Goal: Task Accomplishment & Management: Use online tool/utility

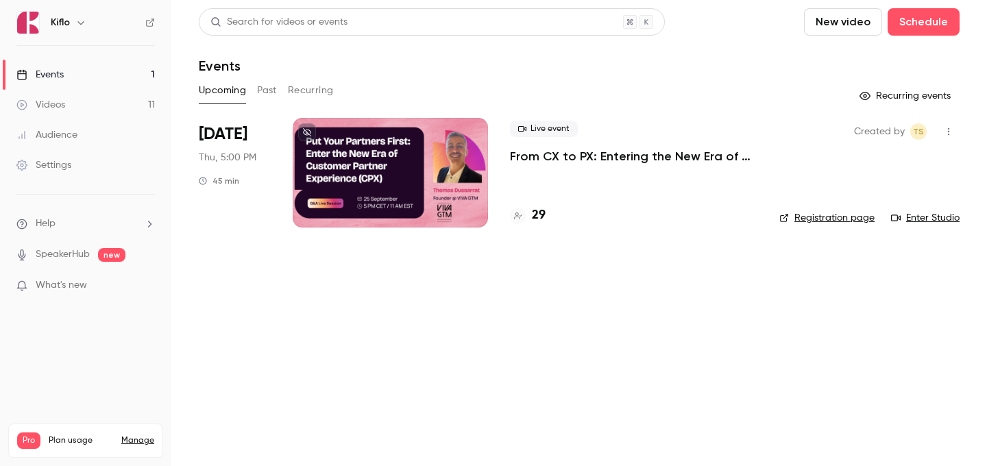
click at [138, 69] on link "Events 1" at bounding box center [85, 75] width 171 height 30
click at [136, 103] on link "Videos 11" at bounding box center [85, 105] width 171 height 30
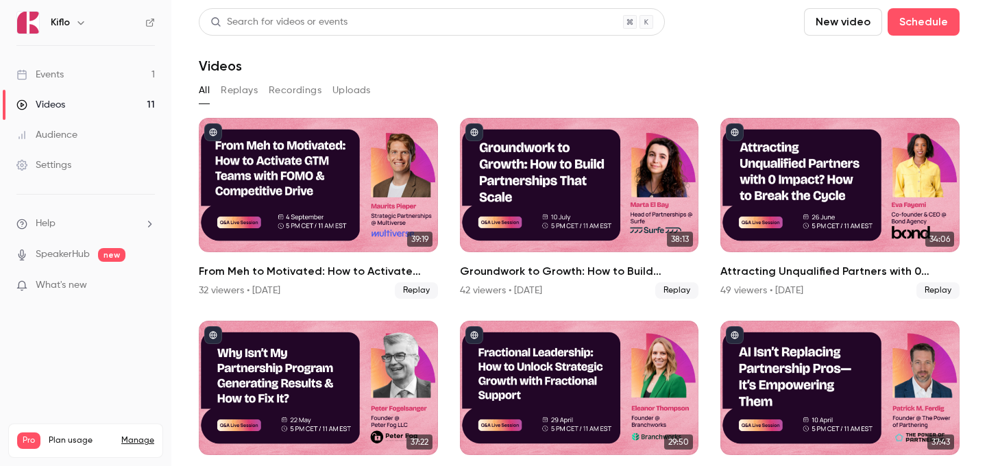
click at [124, 77] on link "Events 1" at bounding box center [85, 75] width 171 height 30
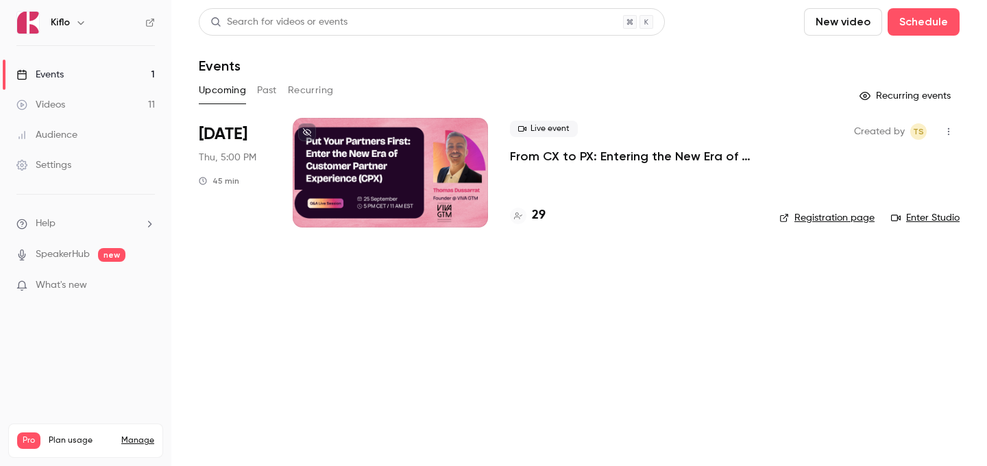
click at [379, 181] on div at bounding box center [390, 173] width 195 height 110
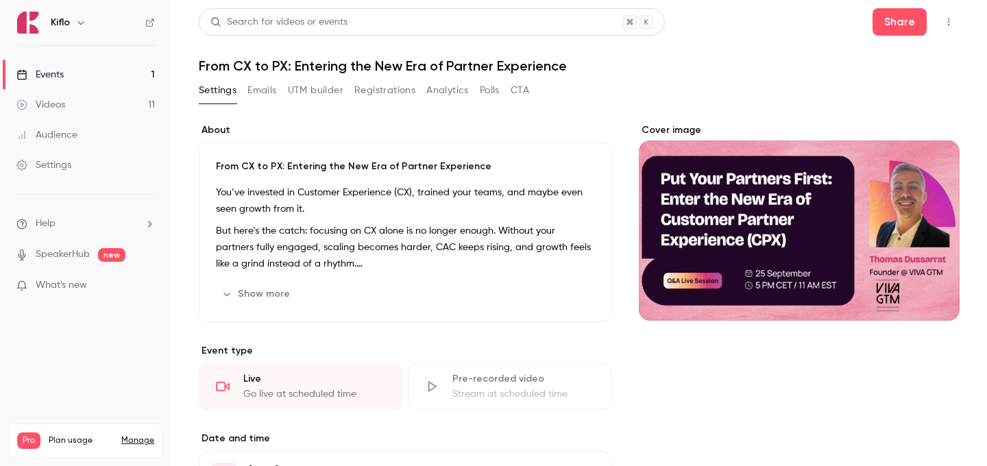
click at [323, 54] on header "Search for videos or events Share From CX to PX: Entering the New Era of Partne…" at bounding box center [579, 41] width 761 height 66
click at [323, 73] on h1 "From CX to PX: Entering the New Era of Partner Experience" at bounding box center [579, 66] width 761 height 16
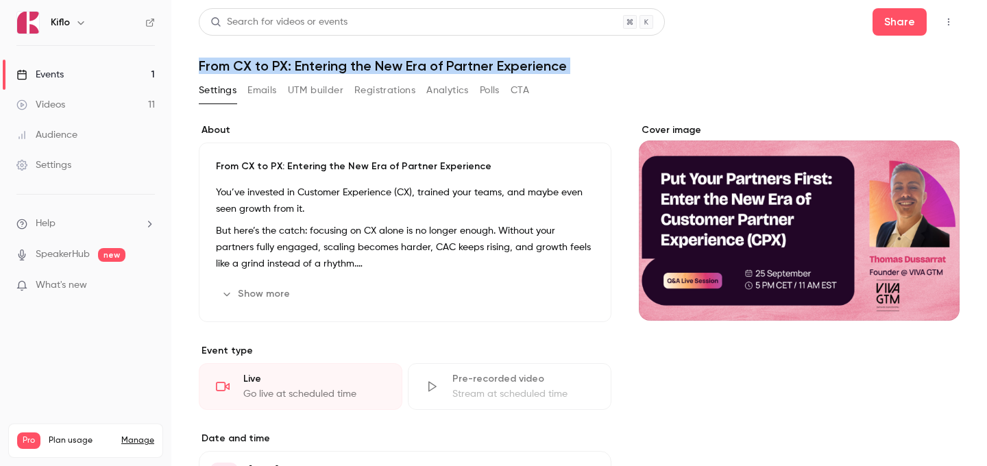
click at [323, 73] on h1 "From CX to PX: Entering the New Era of Partner Experience" at bounding box center [579, 66] width 761 height 16
copy div "From CX to PX: Entering the New Era of Partner Experience Settings Emails UTM b…"
click at [95, 82] on link "Events 1" at bounding box center [85, 75] width 171 height 30
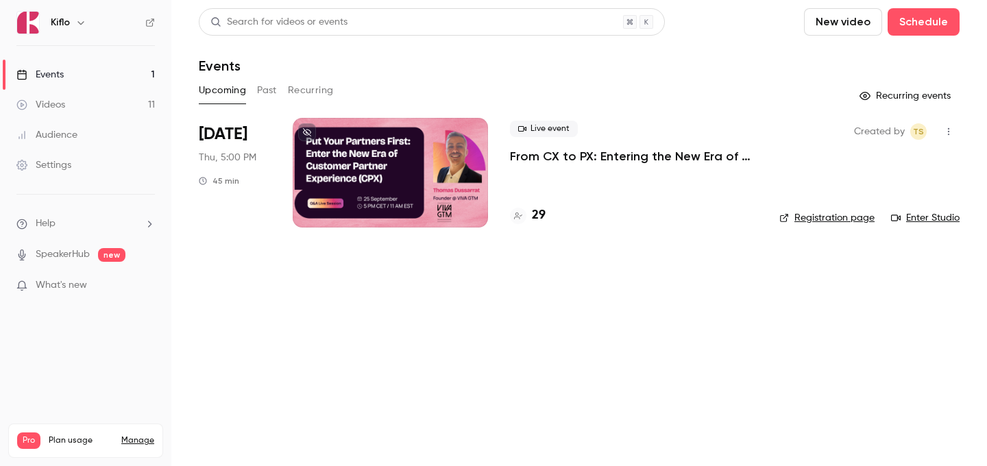
click at [433, 200] on div at bounding box center [390, 173] width 195 height 110
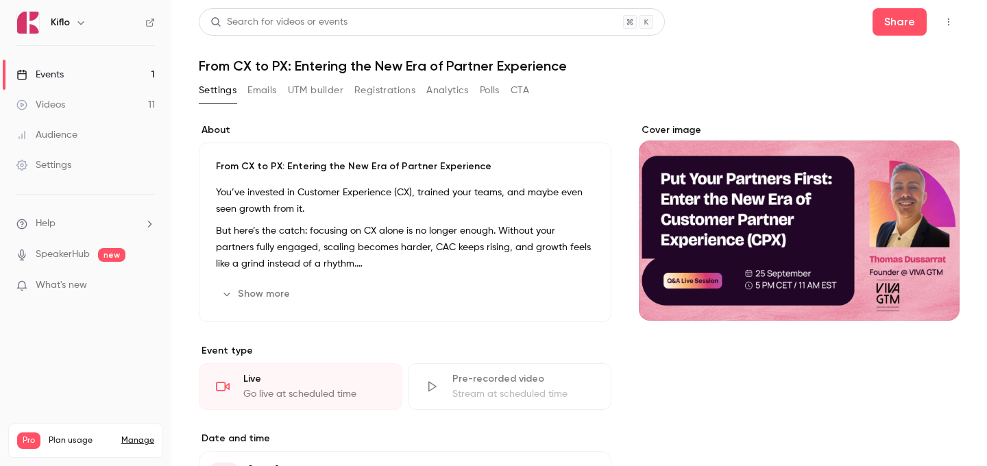
click at [319, 84] on button "UTM builder" at bounding box center [316, 91] width 56 height 22
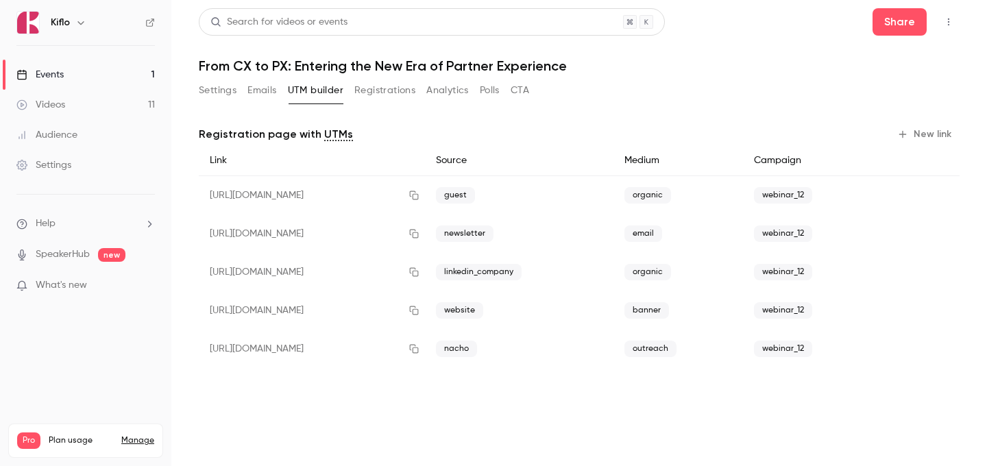
click at [376, 84] on button "Registrations" at bounding box center [384, 91] width 61 height 22
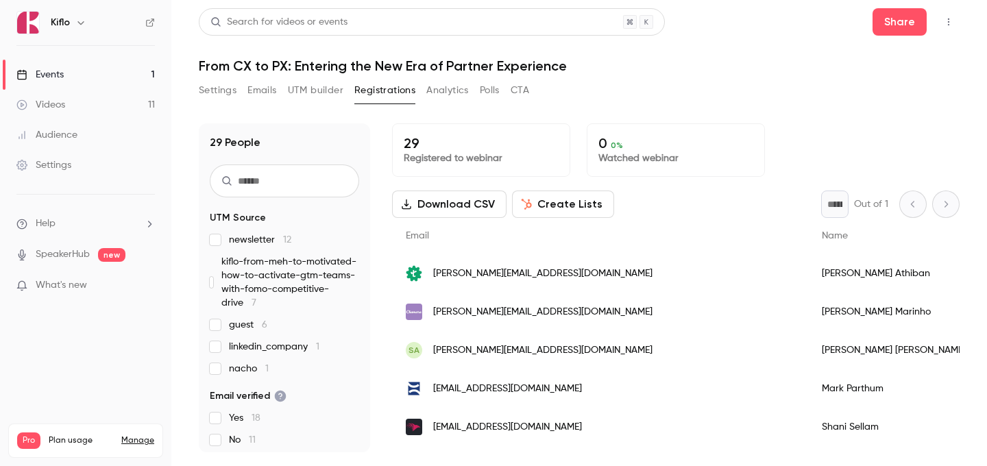
click at [115, 136] on link "Audience" at bounding box center [85, 135] width 171 height 30
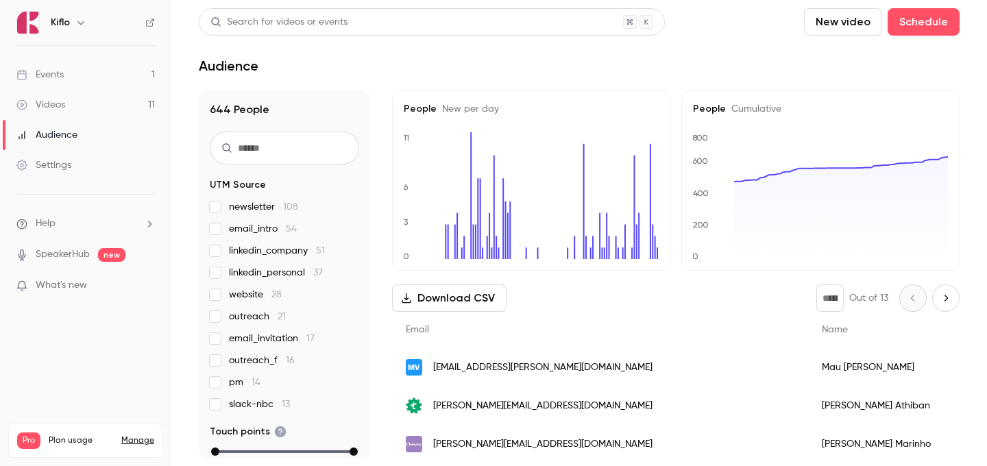
click at [119, 69] on link "Events 1" at bounding box center [85, 75] width 171 height 30
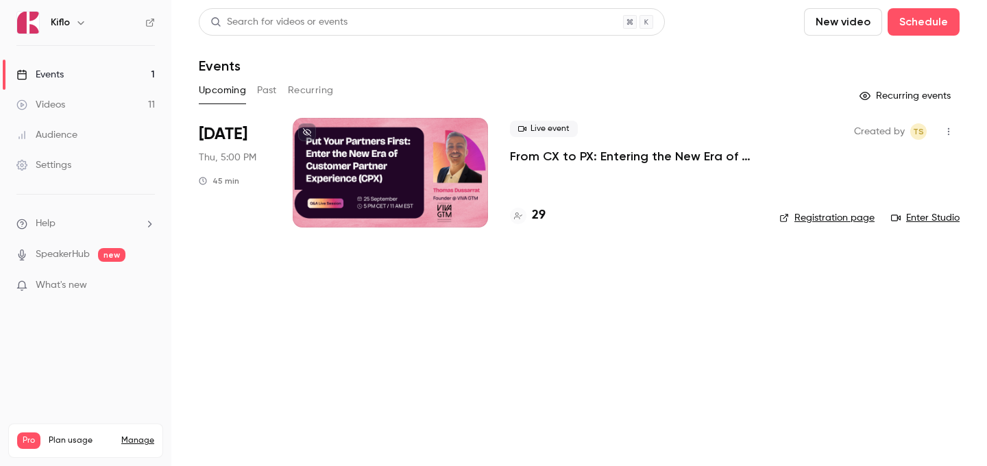
click at [400, 189] on div at bounding box center [390, 173] width 195 height 110
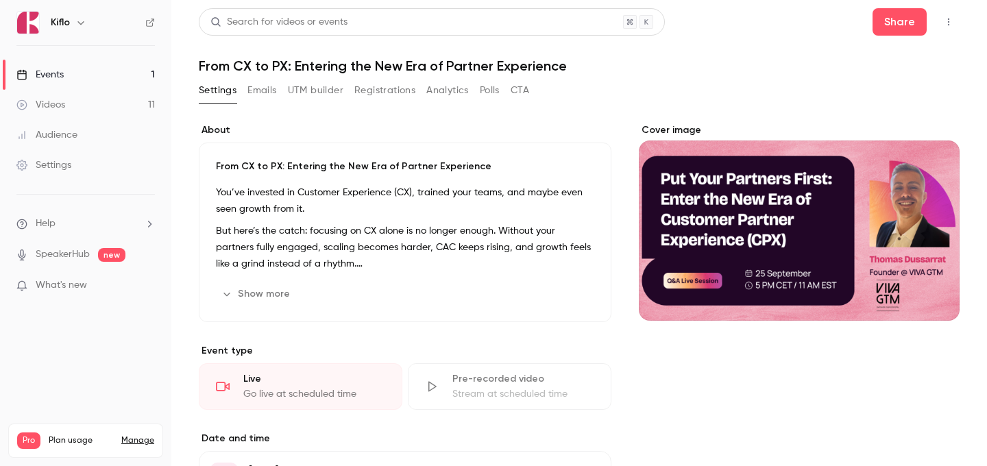
click at [385, 88] on button "Registrations" at bounding box center [384, 91] width 61 height 22
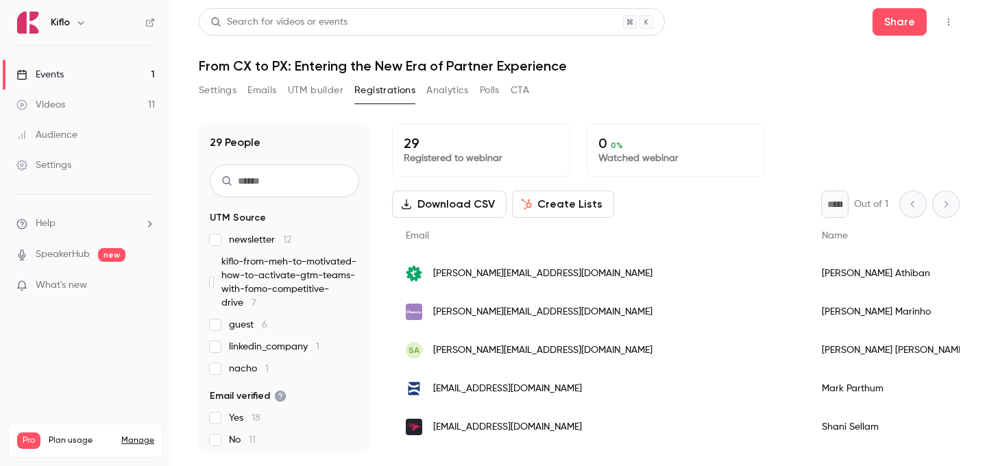
click at [323, 82] on button "UTM builder" at bounding box center [316, 91] width 56 height 22
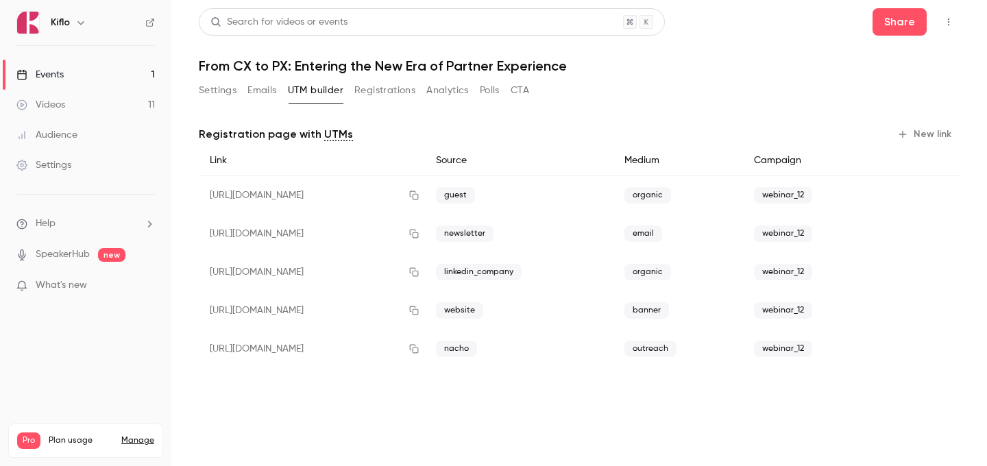
click at [931, 132] on button "New link" at bounding box center [926, 134] width 68 height 22
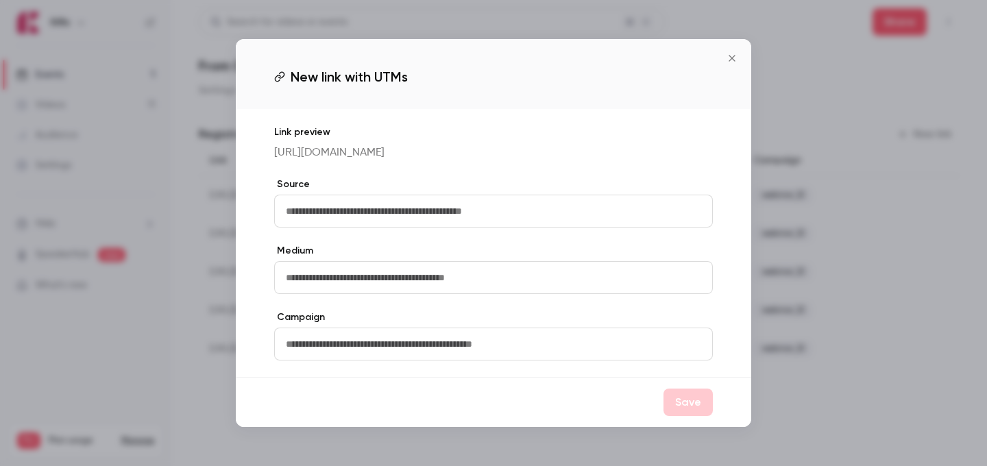
click at [424, 223] on input "text" at bounding box center [493, 211] width 439 height 33
type input "**********"
click at [421, 277] on input "text" at bounding box center [493, 277] width 439 height 33
type input "*"
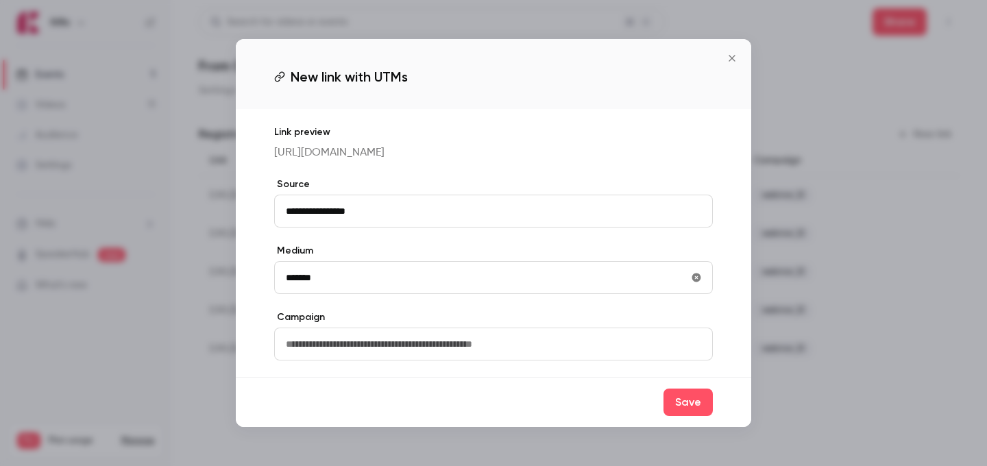
type input "*******"
click at [397, 355] on input "text" at bounding box center [493, 344] width 439 height 33
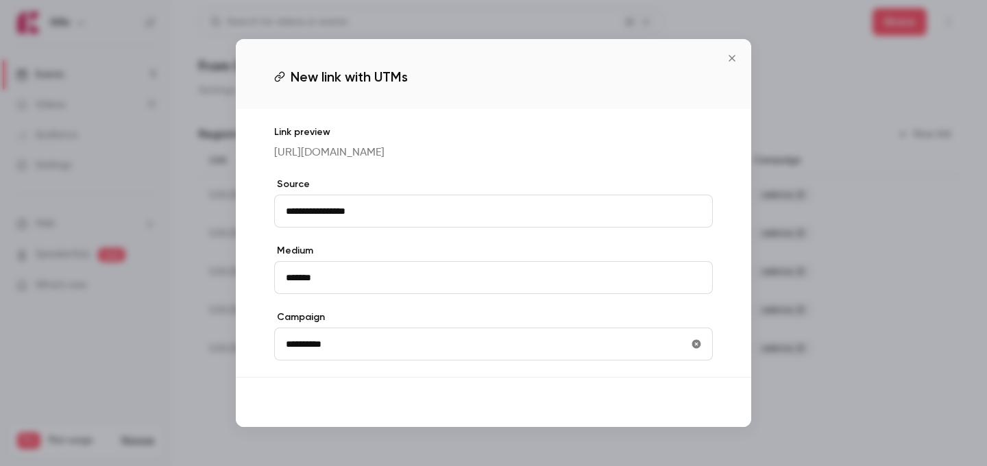
type input "**********"
click at [677, 416] on button "Save" at bounding box center [688, 402] width 49 height 27
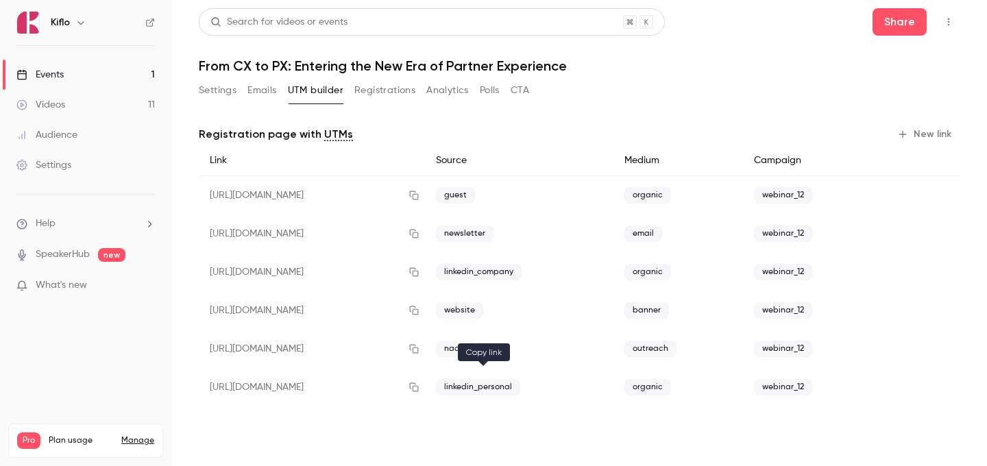
click at [425, 393] on button "button" at bounding box center [414, 387] width 22 height 22
